Goal: Find specific page/section: Find specific page/section

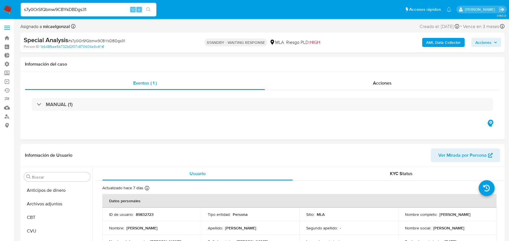
select select "10"
click at [80, 8] on input "s7y0OrSfQbmw9CBYkDBDgs31" at bounding box center [89, 9] width 136 height 7
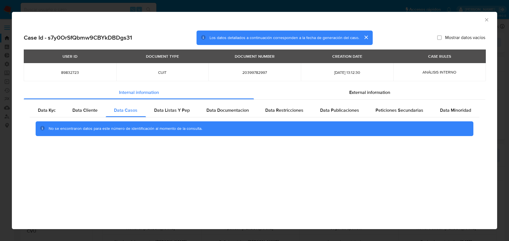
select select "10"
click at [98, 39] on h2 "Case Id - s7y0OrSfQbmw9CBYkDBDgs31" at bounding box center [78, 37] width 108 height 7
copy h2 "s7y0OrSfQbmw9CBYkDBDgs31"
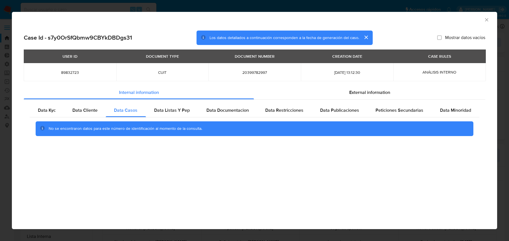
click at [73, 71] on span "89832723" at bounding box center [70, 72] width 79 height 5
copy span "89832723"
click at [39, 108] on span "Data Kyc" at bounding box center [47, 110] width 18 height 7
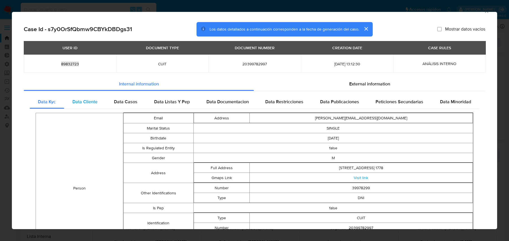
scroll to position [10, 0]
